Goal: Information Seeking & Learning: Learn about a topic

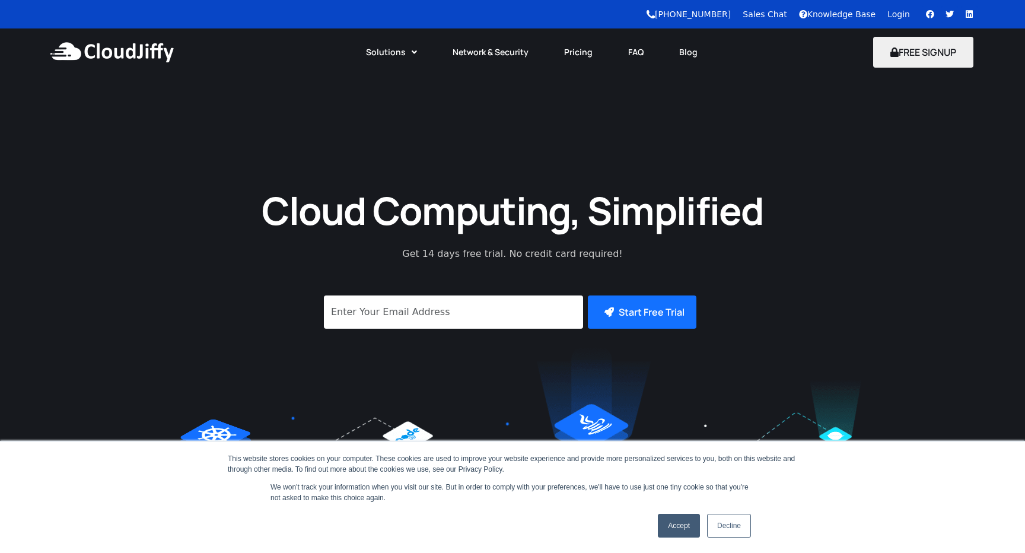
click at [903, 13] on link "Login" at bounding box center [898, 13] width 23 height 9
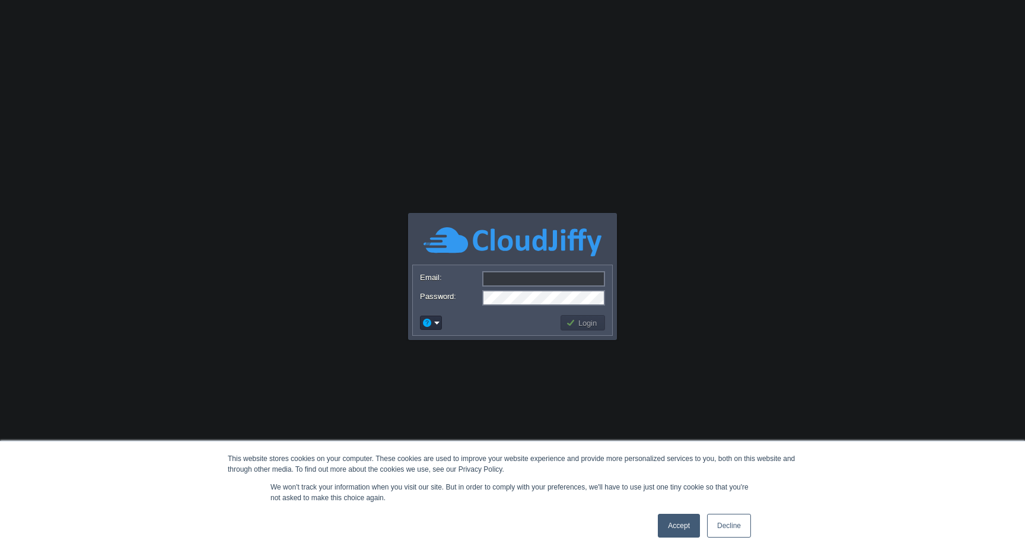
type input "[EMAIL_ADDRESS][DOMAIN_NAME]"
click at [583, 321] on button "Login" at bounding box center [583, 322] width 34 height 11
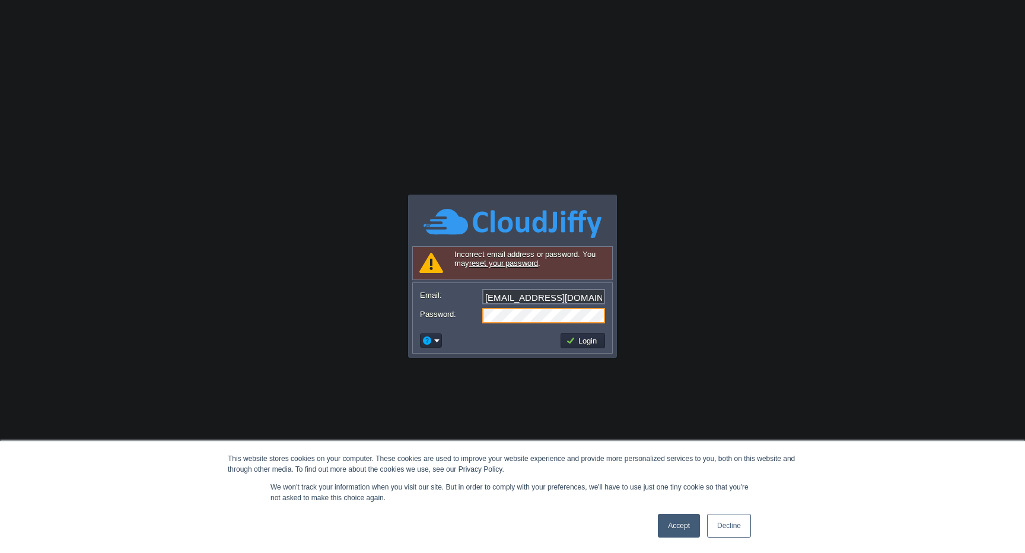
click at [735, 538] on div "Accept Decline" at bounding box center [704, 525] width 100 height 31
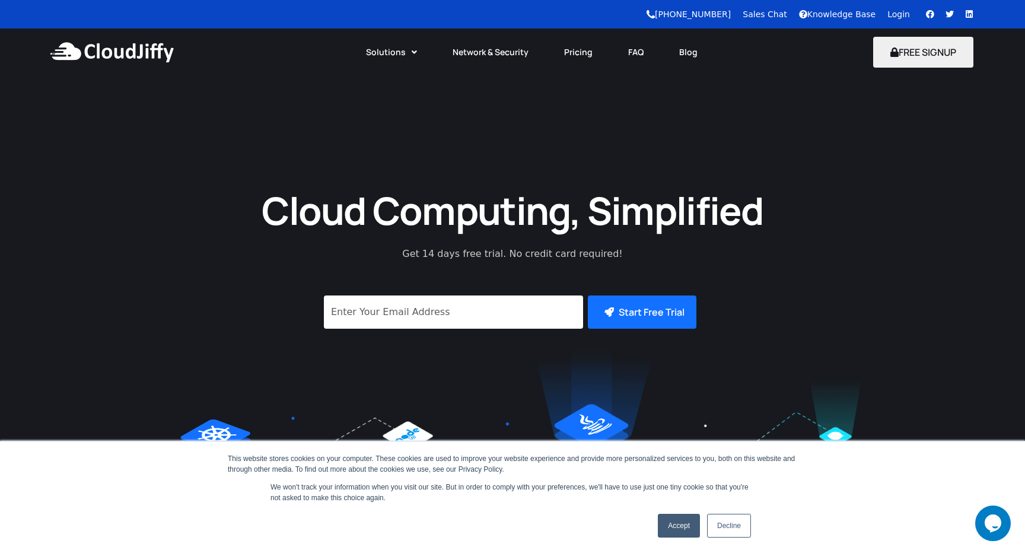
click at [842, 15] on link "Knowledge Base" at bounding box center [837, 13] width 77 height 9
